Goal: Information Seeking & Learning: Learn about a topic

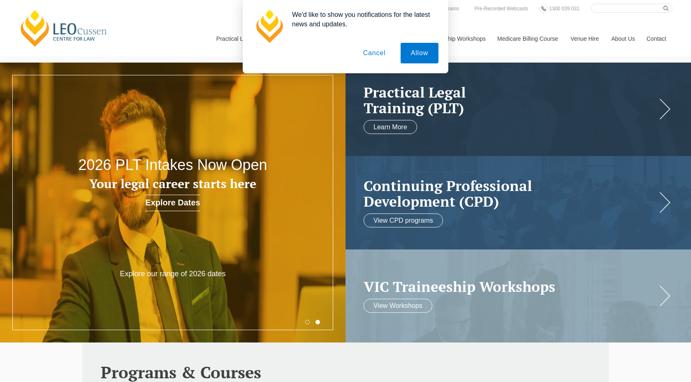
click at [378, 53] on button "Cancel" at bounding box center [374, 53] width 43 height 21
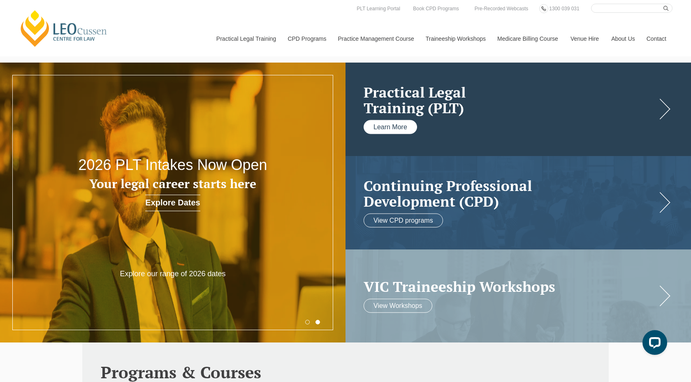
click at [376, 123] on link "Learn More" at bounding box center [390, 127] width 53 height 14
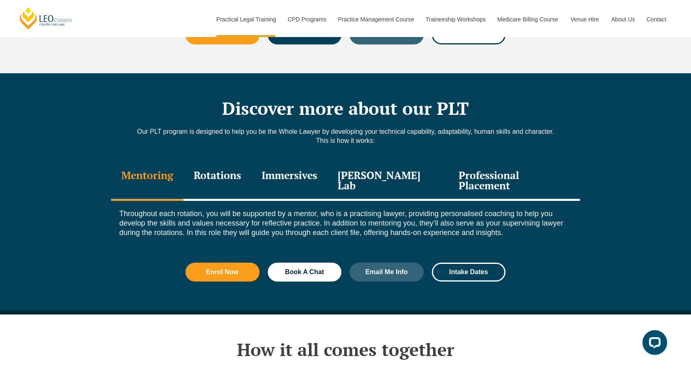
scroll to position [1070, 0]
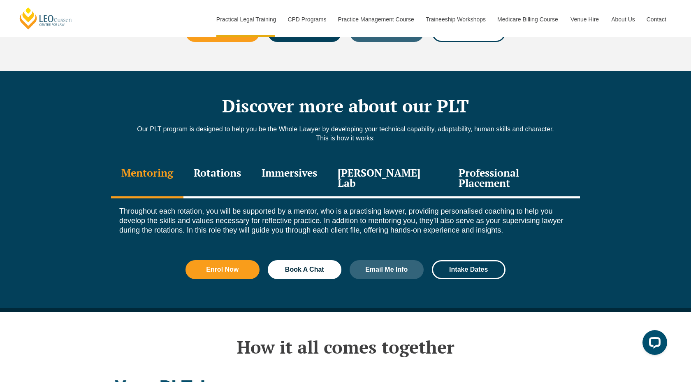
click at [529, 159] on div "Professional Placement" at bounding box center [514, 178] width 132 height 39
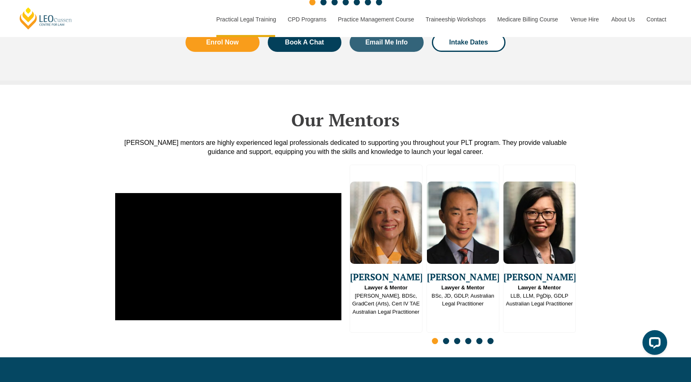
scroll to position [2029, 0]
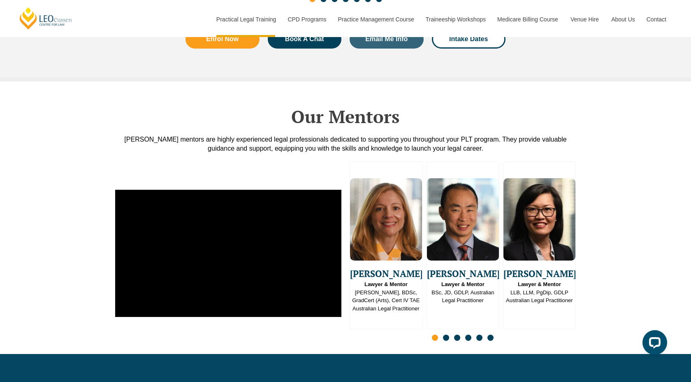
click at [448, 334] on span "Go to slide 2" at bounding box center [446, 337] width 6 height 6
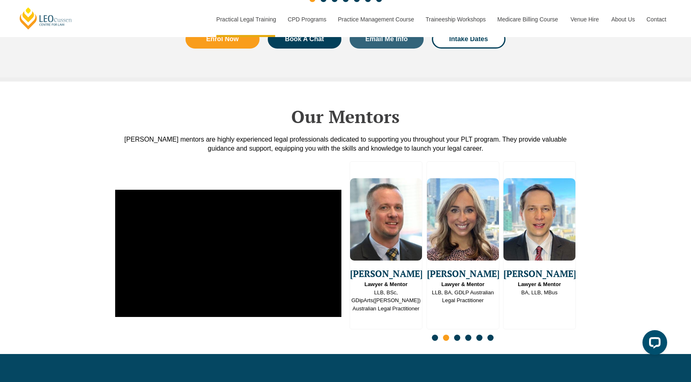
click at [461, 334] on div "Slides" at bounding box center [463, 338] width 226 height 9
click at [448, 334] on span "Go to slide 2" at bounding box center [446, 337] width 6 height 6
click at [453, 334] on div "Slides" at bounding box center [463, 338] width 226 height 9
click at [456, 334] on span "Go to slide 3" at bounding box center [457, 337] width 6 height 6
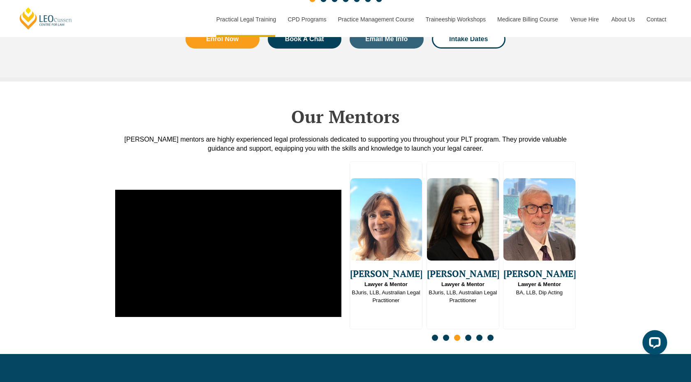
click at [466, 334] on span "Go to slide 4" at bounding box center [468, 337] width 6 height 6
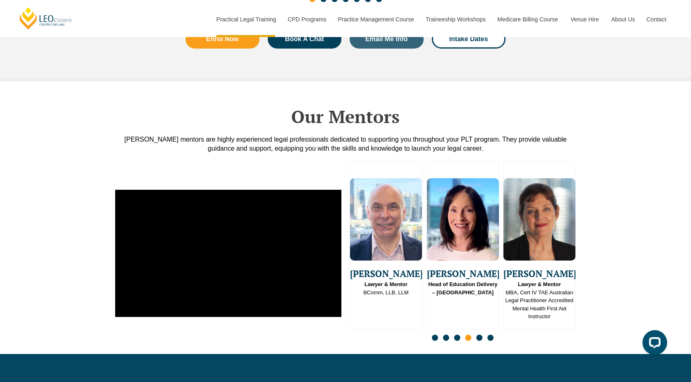
click at [482, 334] on div "Slides" at bounding box center [463, 338] width 226 height 9
click at [480, 334] on span "Go to slide 5" at bounding box center [479, 337] width 6 height 6
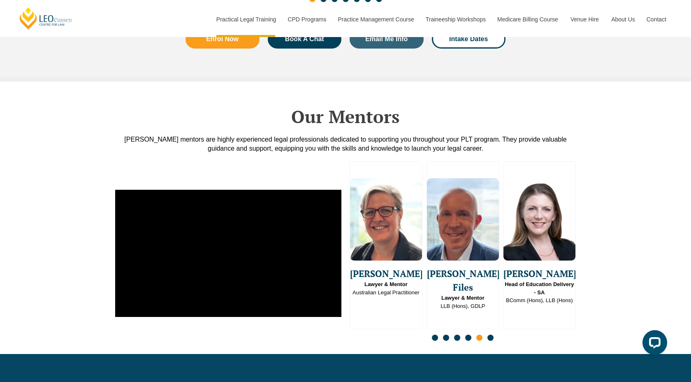
click at [496, 334] on div "Slides" at bounding box center [463, 338] width 226 height 9
click at [490, 334] on span "Go to slide 6" at bounding box center [490, 337] width 6 height 6
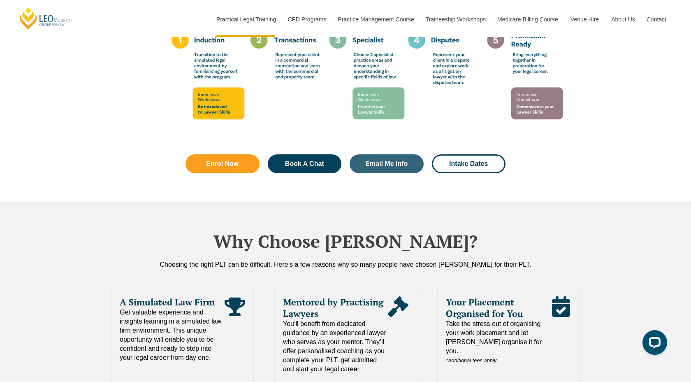
scroll to position [1621, 0]
